Goal: Information Seeking & Learning: Compare options

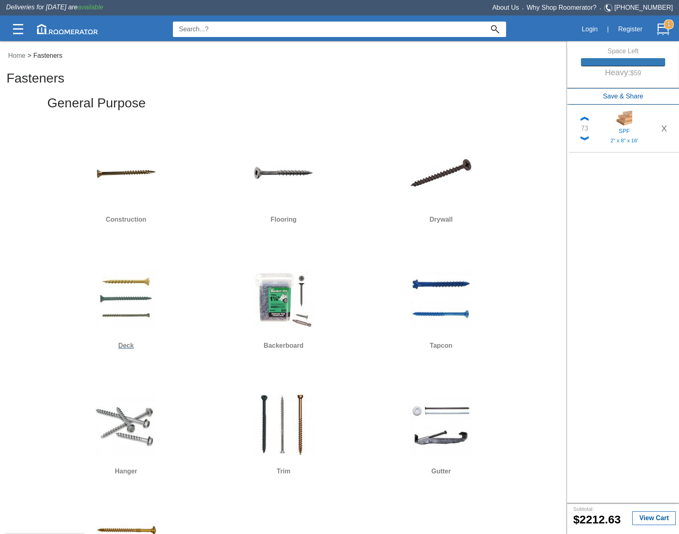
click at [58, 298] on div at bounding box center [125, 298] width 151 height 73
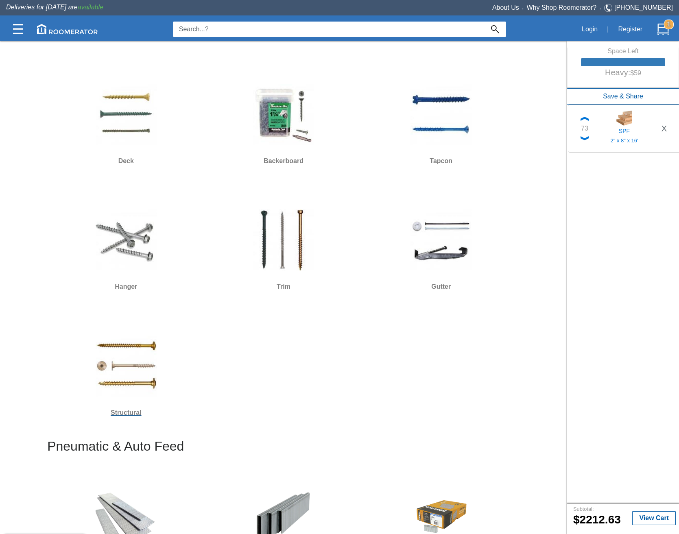
scroll to position [244, 0]
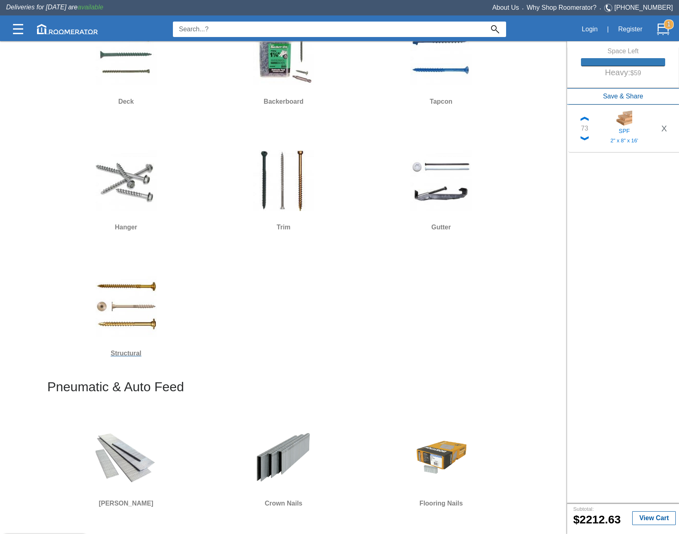
click at [141, 316] on img at bounding box center [126, 306] width 61 height 61
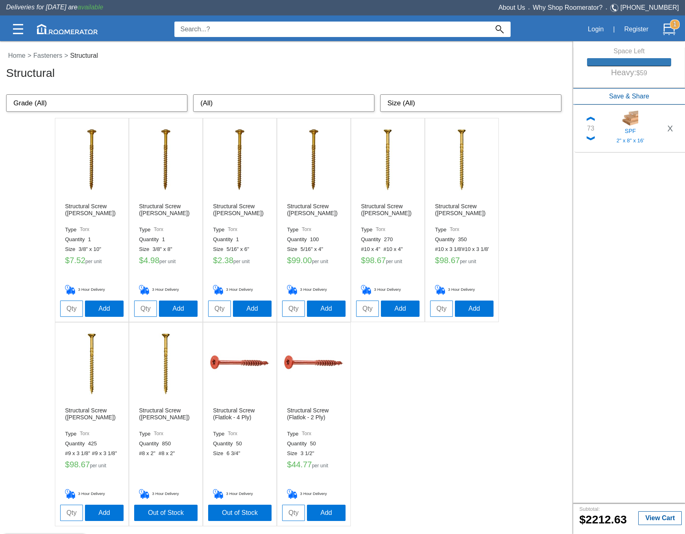
click at [94, 184] on img at bounding box center [91, 159] width 61 height 61
click at [153, 161] on img at bounding box center [165, 159] width 61 height 61
click at [384, 161] on img at bounding box center [387, 159] width 61 height 61
click at [451, 495] on ul "Structural Screw ([PERSON_NAME]) Type Torx Quantity 1 Size 3/8" x 10" $ 7.52 pe…" at bounding box center [287, 322] width 464 height 408
